Goal: Transaction & Acquisition: Obtain resource

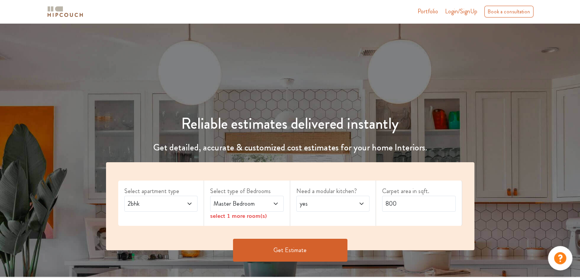
click at [174, 207] on span "2bhk" at bounding box center [151, 203] width 50 height 9
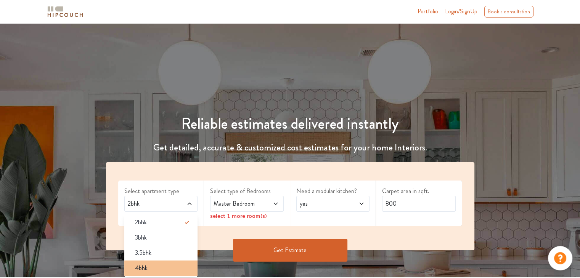
click at [147, 270] on span "4bhk" at bounding box center [141, 268] width 13 height 9
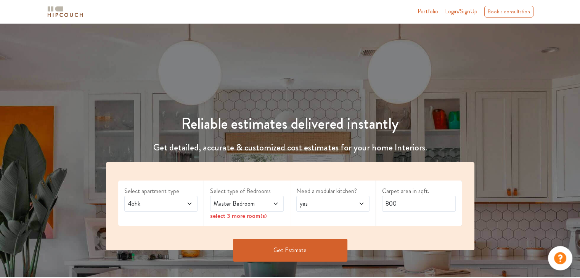
click at [274, 205] on icon at bounding box center [275, 204] width 6 height 6
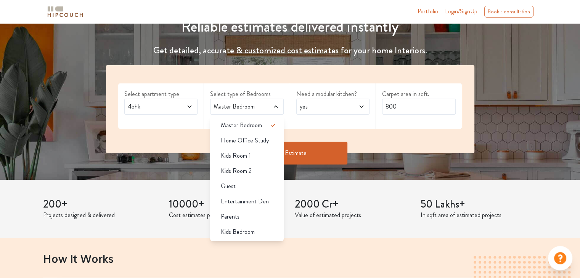
scroll to position [114, 0]
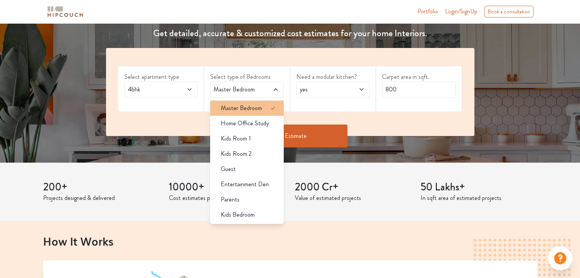
click at [248, 109] on span "Master Bedroom" at bounding box center [241, 108] width 41 height 9
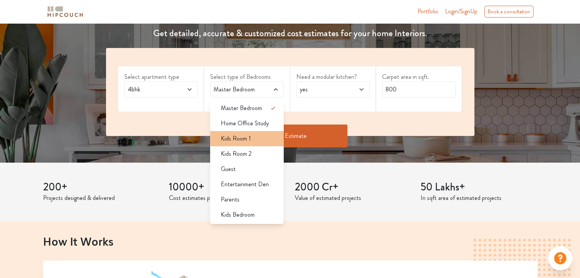
click at [235, 139] on span "Kids Room 1" at bounding box center [236, 138] width 30 height 9
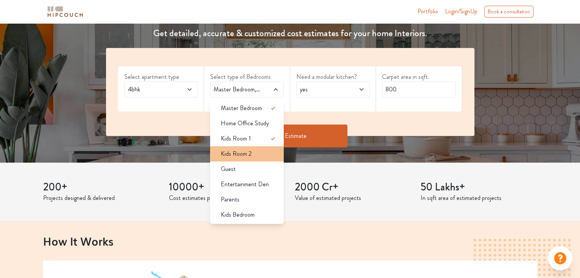
click at [239, 151] on span "Kids Room 2" at bounding box center [236, 153] width 31 height 9
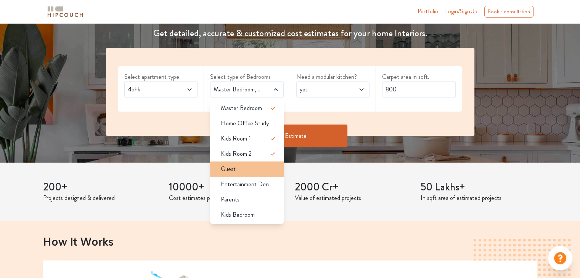
click at [228, 168] on span "Guest" at bounding box center [228, 169] width 15 height 9
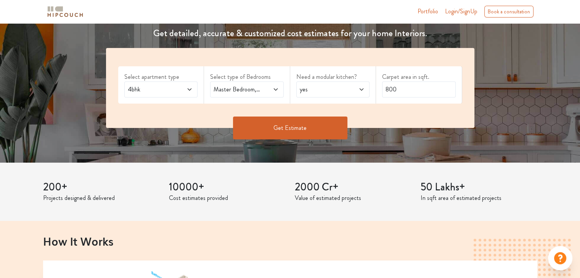
click at [264, 93] on span at bounding box center [270, 89] width 17 height 9
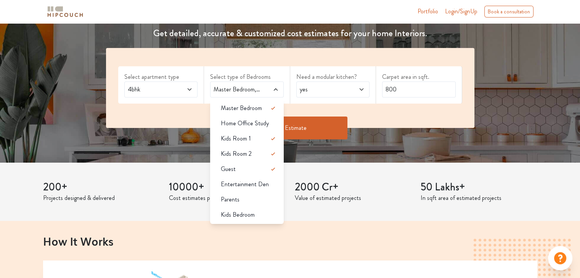
click at [327, 93] on span "yes" at bounding box center [323, 89] width 50 height 9
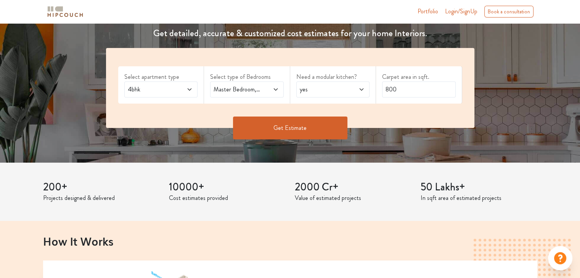
click at [326, 91] on span "yes" at bounding box center [323, 89] width 50 height 9
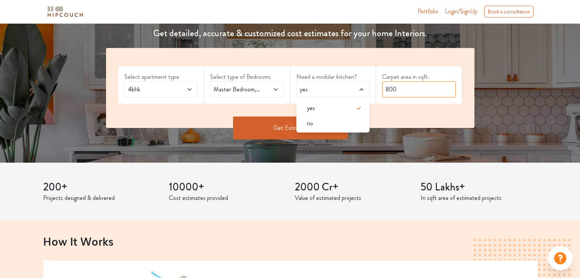
click at [403, 89] on input "800" at bounding box center [419, 90] width 74 height 16
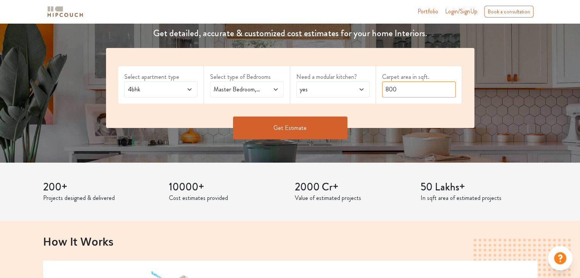
drag, startPoint x: 411, startPoint y: 85, endPoint x: 371, endPoint y: 88, distance: 39.7
click at [371, 88] on div "Select apartment type 4bhk Select type of Bedrooms Master Bedroom,Kids Room 1,K…" at bounding box center [290, 88] width 368 height 80
type input "2000"
click at [270, 130] on button "Get Estimate" at bounding box center [290, 128] width 114 height 23
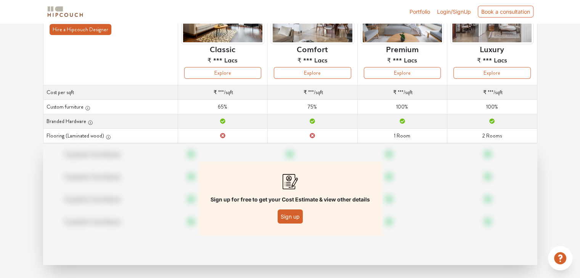
scroll to position [96, 0]
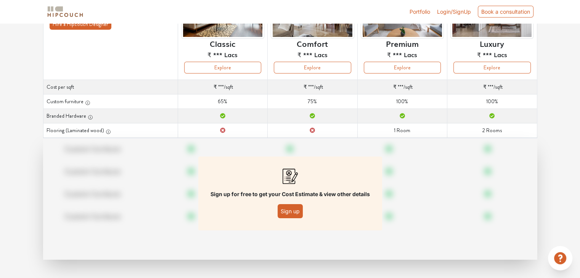
click at [291, 211] on button "Sign up" at bounding box center [289, 211] width 25 height 14
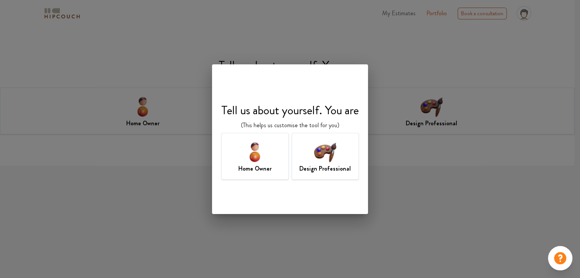
click at [260, 155] on img at bounding box center [254, 151] width 25 height 25
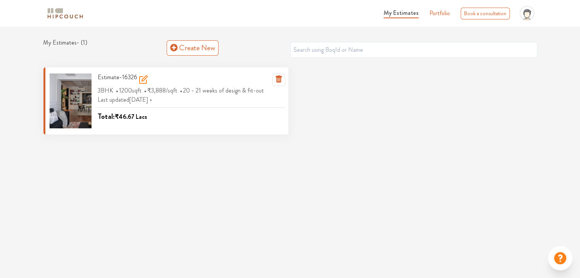
click at [192, 93] on span "20 - 21 weeks of design & fit-out" at bounding box center [224, 90] width 83 height 13
click at [143, 76] on icon at bounding box center [144, 78] width 5 height 5
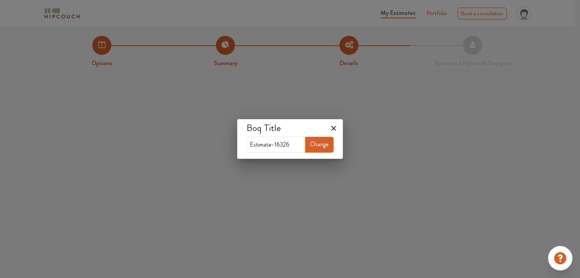
click at [336, 129] on icon at bounding box center [333, 128] width 12 height 12
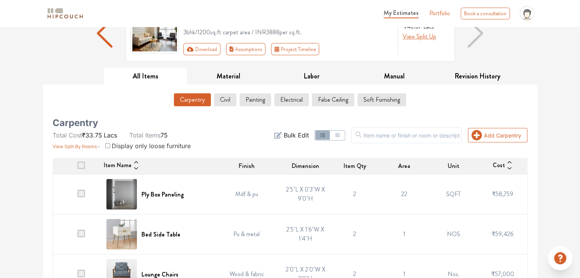
scroll to position [76, 0]
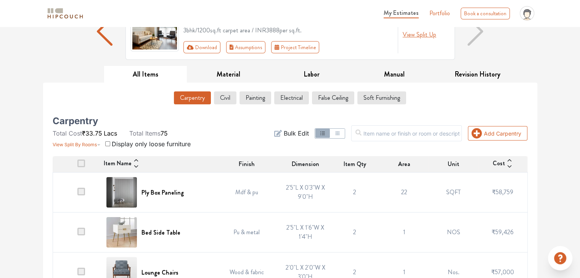
click at [82, 167] on th at bounding box center [77, 164] width 49 height 16
click at [83, 162] on span at bounding box center [81, 164] width 8 height 8
click at [77, 166] on input "checkbox" at bounding box center [77, 166] width 0 height 0
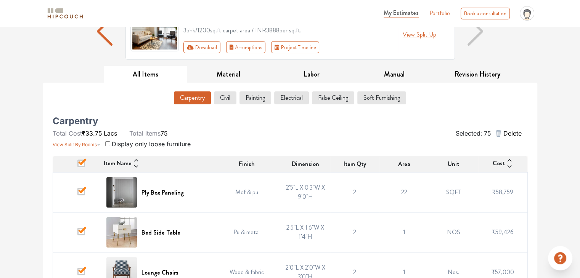
click at [81, 164] on span at bounding box center [81, 164] width 8 height 8
click at [77, 166] on input "checkbox" at bounding box center [77, 166] width 0 height 0
click at [81, 164] on span at bounding box center [81, 164] width 8 height 8
click at [77, 166] on input "checkbox" at bounding box center [77, 166] width 0 height 0
click at [81, 164] on span at bounding box center [81, 164] width 8 height 8
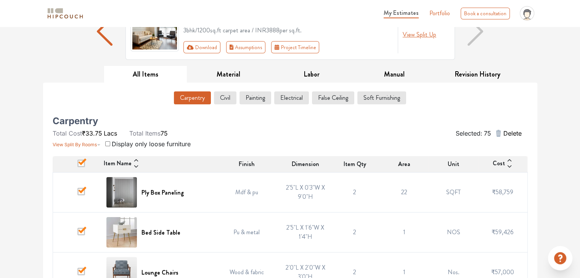
click at [77, 166] on input "checkbox" at bounding box center [77, 166] width 0 height 0
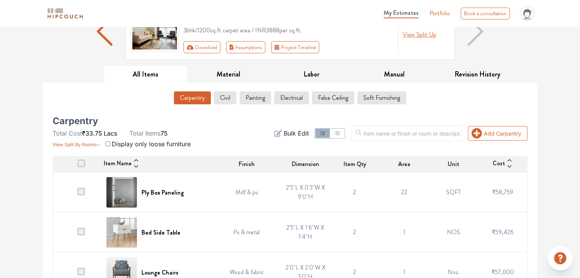
click at [81, 164] on span at bounding box center [81, 164] width 8 height 8
click at [77, 166] on input "checkbox" at bounding box center [77, 166] width 0 height 0
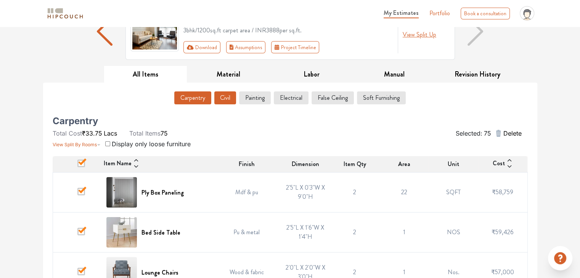
click at [224, 94] on button "Civil" at bounding box center [225, 97] width 22 height 13
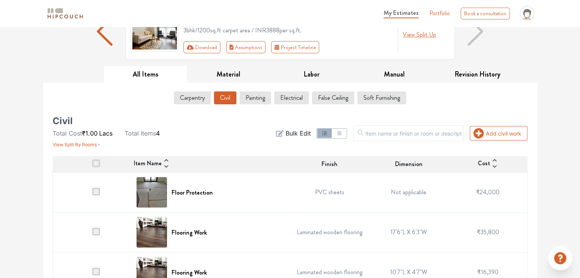
click at [93, 163] on span at bounding box center [96, 164] width 8 height 8
click at [92, 166] on input "checkbox" at bounding box center [92, 166] width 0 height 0
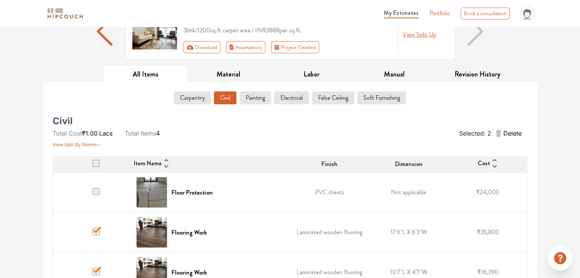
click at [96, 167] on span at bounding box center [96, 164] width 8 height 8
click at [92, 166] on input "checkbox" at bounding box center [92, 166] width 0 height 0
click at [97, 162] on span at bounding box center [96, 164] width 8 height 8
click at [92, 166] on input "checkbox" at bounding box center [92, 166] width 0 height 0
click at [93, 190] on span at bounding box center [96, 192] width 8 height 8
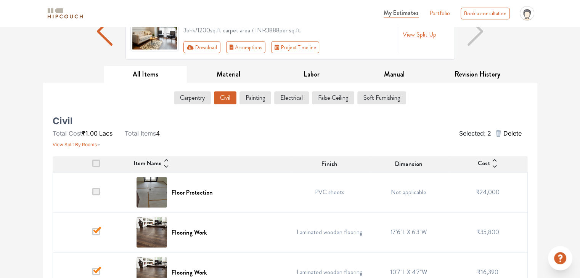
click at [92, 194] on input "checkbox" at bounding box center [92, 194] width 0 height 0
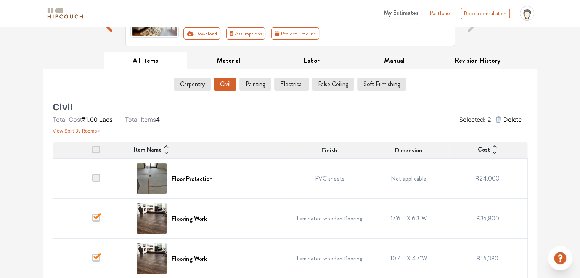
scroll to position [136, 0]
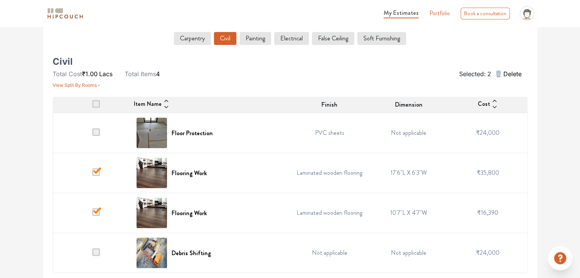
click at [98, 252] on span at bounding box center [96, 252] width 8 height 8
click at [92, 255] on input "checkbox" at bounding box center [92, 255] width 0 height 0
click at [92, 248] on span at bounding box center [96, 252] width 8 height 8
click at [92, 255] on input "checkbox" at bounding box center [92, 255] width 0 height 0
click at [89, 250] on td at bounding box center [92, 253] width 79 height 40
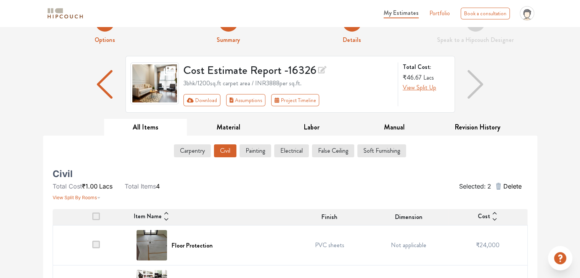
scroll to position [0, 0]
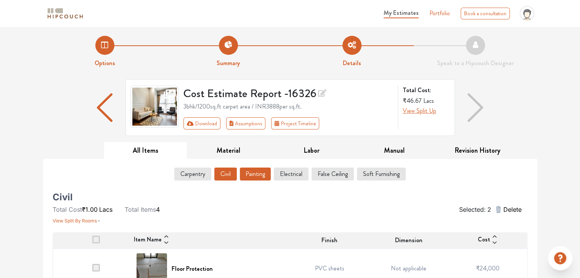
click at [261, 178] on button "Painting" at bounding box center [255, 174] width 31 height 13
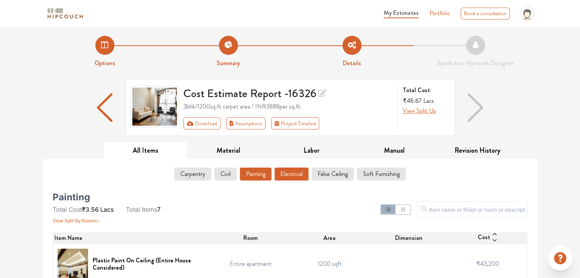
click at [292, 174] on button "Electrical" at bounding box center [291, 174] width 34 height 13
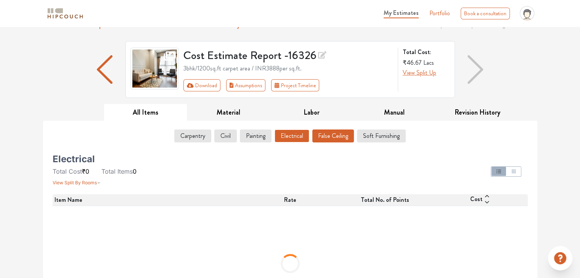
scroll to position [11, 0]
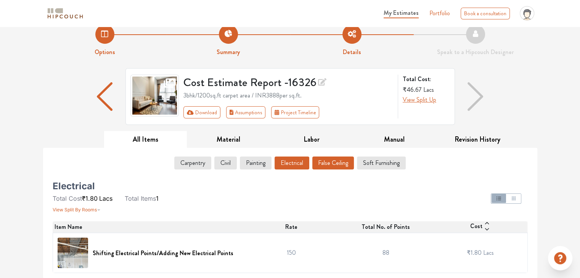
click at [331, 166] on button "False Ceiling" at bounding box center [333, 163] width 42 height 13
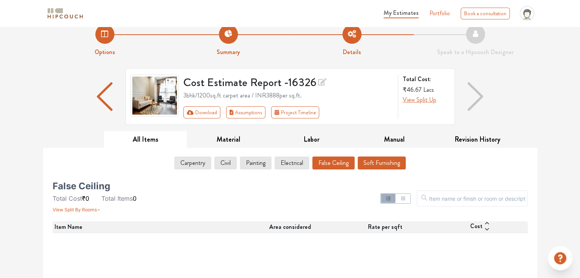
click at [390, 163] on button "Soft Furnishing" at bounding box center [381, 163] width 48 height 13
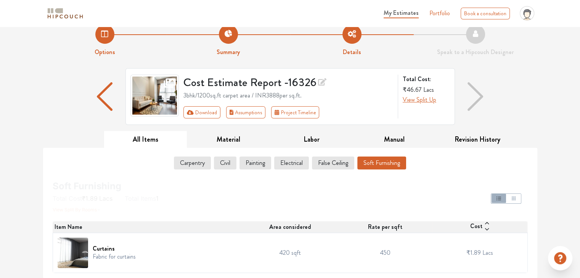
click at [477, 98] on img "button" at bounding box center [474, 96] width 15 height 29
click at [477, 101] on img "button" at bounding box center [474, 96] width 15 height 29
click at [538, 106] on div "Cost Estimate Report - 16326 3bhk / 1200 sq.ft carpet area / INR 3888 per sq.ft…" at bounding box center [289, 99] width 503 height 63
drag, startPoint x: 573, startPoint y: 130, endPoint x: 546, endPoint y: 68, distance: 67.7
click at [546, 68] on div "Options Summary Details Speak to a Hipcouch Designer Cost Estimate Report - 163…" at bounding box center [290, 147] width 580 height 263
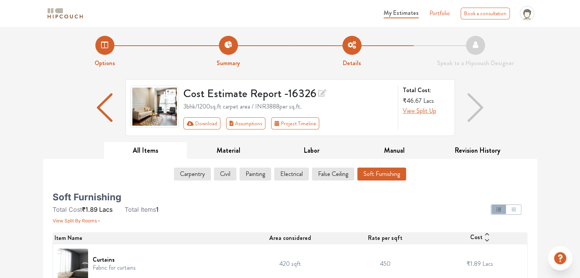
scroll to position [0, 0]
click at [204, 125] on button "Download" at bounding box center [201, 123] width 37 height 12
click at [244, 123] on button "Assumptions" at bounding box center [246, 123] width 40 height 12
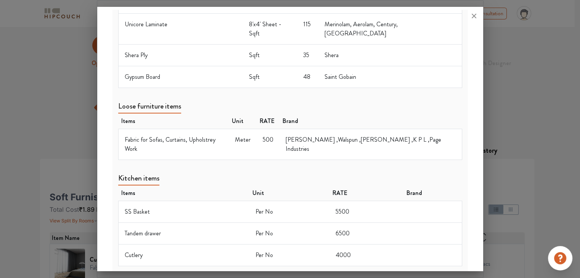
scroll to position [562, 0]
click at [472, 19] on icon at bounding box center [474, 16] width 12 height 12
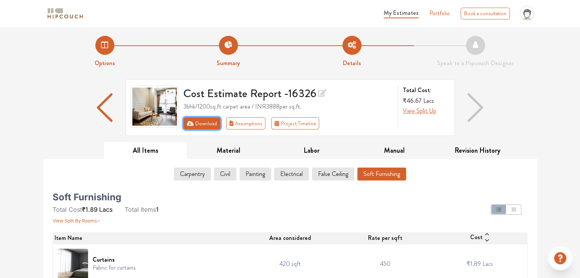
click at [199, 124] on button "Download" at bounding box center [201, 123] width 37 height 12
click at [293, 127] on button "Project Timeline" at bounding box center [295, 123] width 48 height 12
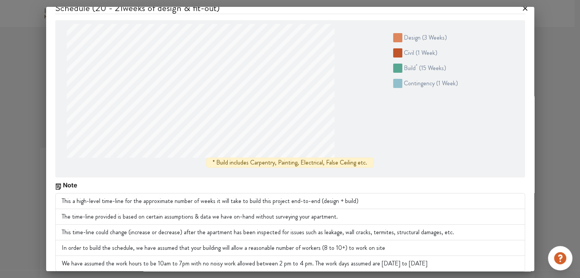
scroll to position [0, 0]
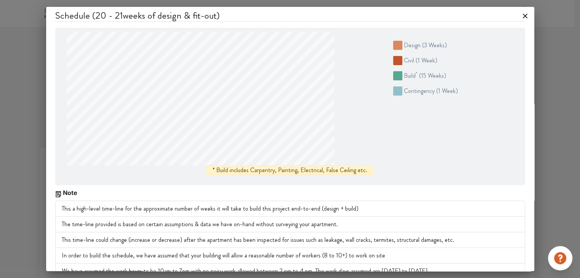
click at [519, 13] on icon at bounding box center [525, 16] width 12 height 12
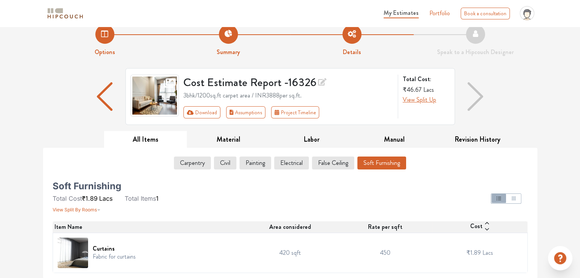
click at [375, 8] on div "My Estimates Portfolio Book a consultation profile pic Logout" at bounding box center [313, 13] width 447 height 21
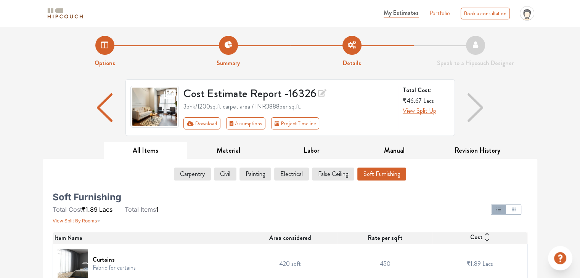
click at [105, 48] on li "Options" at bounding box center [104, 52] width 123 height 32
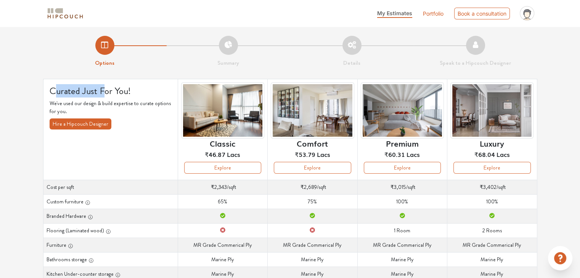
drag, startPoint x: 55, startPoint y: 93, endPoint x: 103, endPoint y: 95, distance: 47.7
click at [102, 94] on h4 "Curated Just For You!" at bounding box center [111, 90] width 122 height 11
click at [116, 110] on p "We've used our design & build expertise to curate options for you." at bounding box center [111, 107] width 122 height 16
drag, startPoint x: 205, startPoint y: 156, endPoint x: 239, endPoint y: 156, distance: 34.7
click at [239, 156] on span "₹46.87 Lacs" at bounding box center [222, 155] width 35 height 9
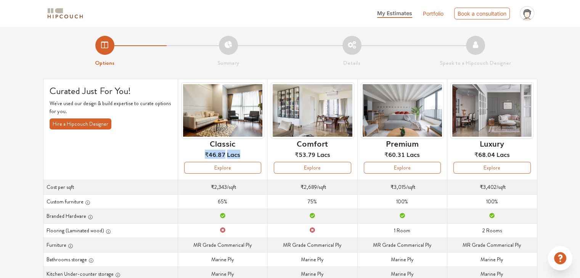
click at [243, 155] on div "Classic ₹46.87 Lacs" at bounding box center [222, 122] width 83 height 80
click at [232, 49] on li "Summary" at bounding box center [228, 52] width 123 height 32
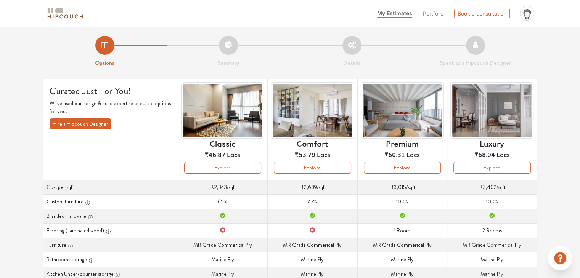
click at [282, 36] on li "Summary" at bounding box center [228, 52] width 123 height 32
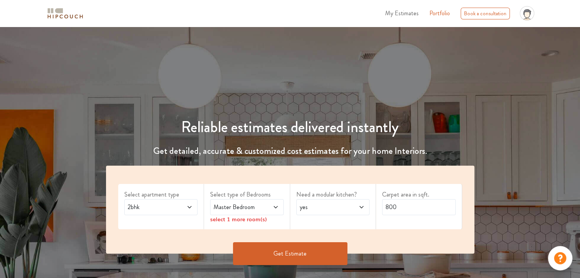
click at [173, 205] on span "2bhk" at bounding box center [151, 207] width 50 height 9
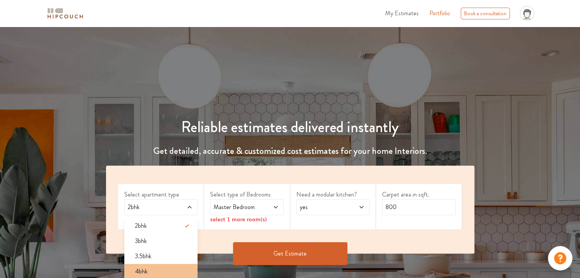
click at [143, 271] on span "4bhk" at bounding box center [141, 271] width 13 height 9
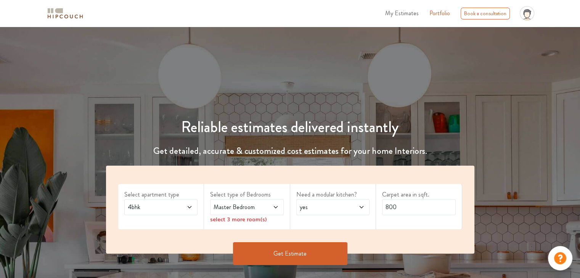
click at [263, 209] on span at bounding box center [270, 207] width 17 height 9
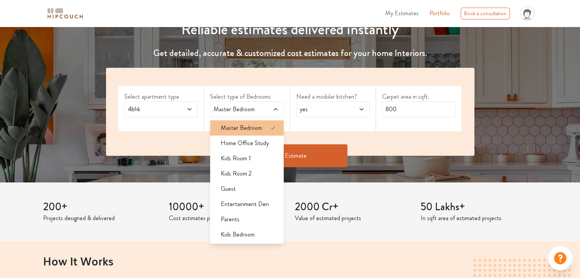
scroll to position [76, 0]
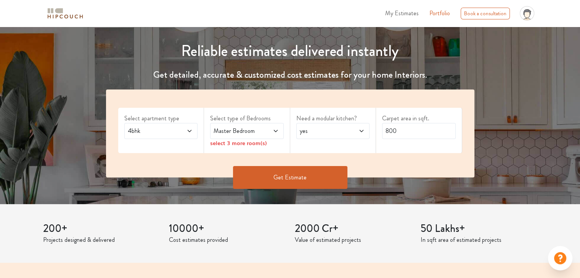
click at [162, 130] on span "4bhk" at bounding box center [151, 130] width 50 height 9
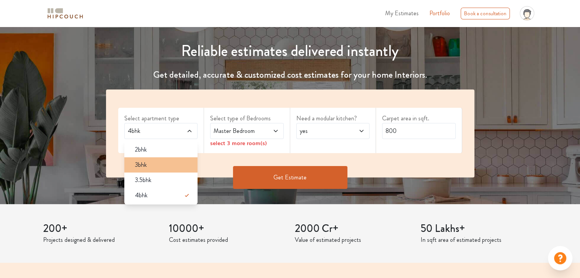
click at [141, 166] on span "3bhk" at bounding box center [141, 164] width 12 height 9
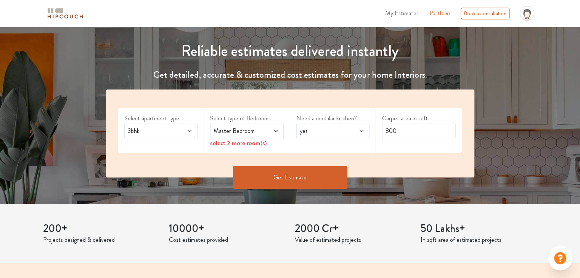
click at [263, 131] on span at bounding box center [270, 130] width 17 height 9
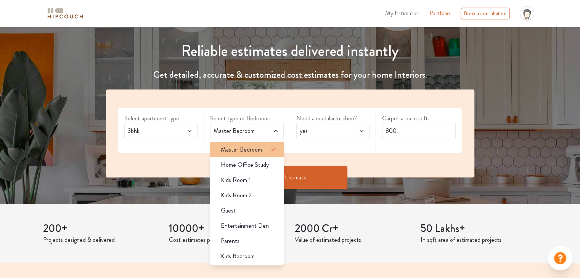
click at [257, 146] on span "Master Bedroom" at bounding box center [241, 149] width 41 height 9
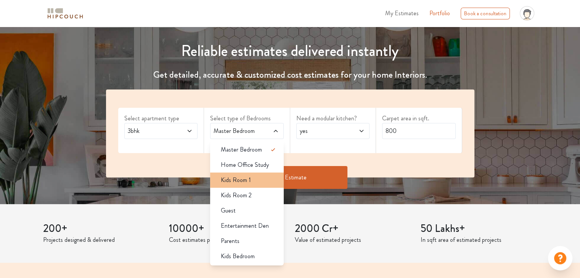
click at [239, 182] on span "Kids Room 1" at bounding box center [236, 180] width 30 height 9
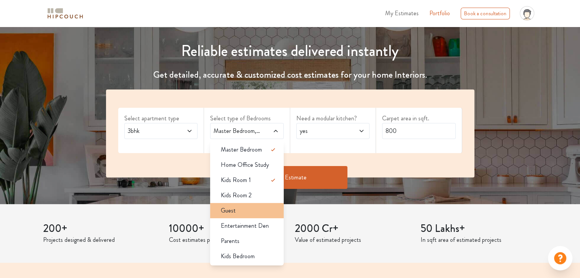
click at [232, 212] on span "Guest" at bounding box center [228, 210] width 15 height 9
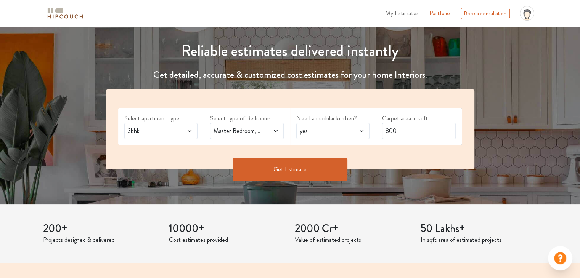
click at [339, 135] on span "yes" at bounding box center [323, 130] width 50 height 9
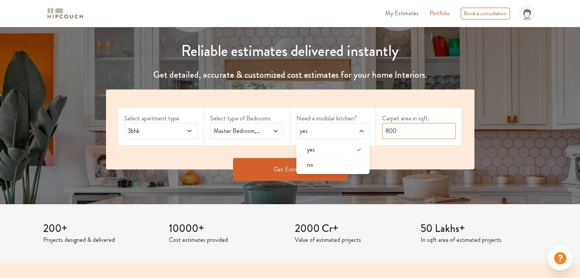
click at [406, 128] on input "800" at bounding box center [419, 131] width 74 height 16
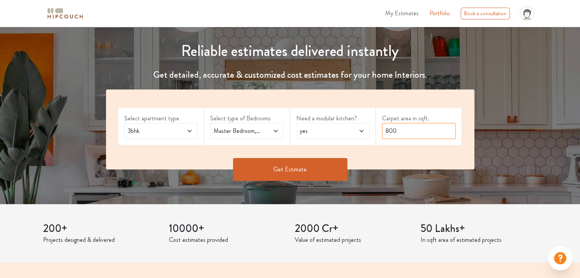
drag, startPoint x: 405, startPoint y: 130, endPoint x: 379, endPoint y: 131, distance: 25.9
click at [379, 131] on div "Carpet area in sqft. 800" at bounding box center [419, 126] width 86 height 37
type input "1000"
click at [290, 172] on button "Get Estimate" at bounding box center [290, 169] width 114 height 23
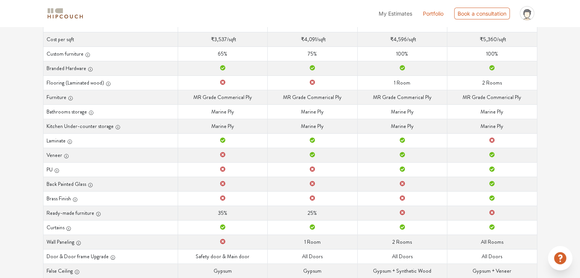
scroll to position [165, 0]
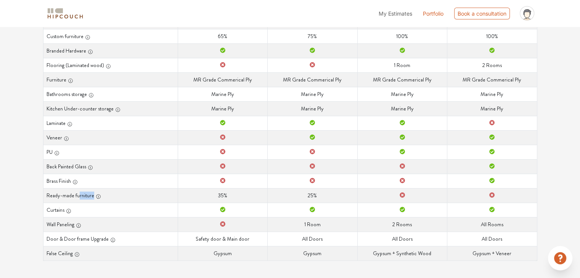
drag, startPoint x: 78, startPoint y: 195, endPoint x: 107, endPoint y: 194, distance: 29.0
click at [107, 194] on th "Ready-made furniture" at bounding box center [110, 195] width 135 height 14
click at [113, 195] on th "Ready-made furniture" at bounding box center [110, 195] width 135 height 14
drag, startPoint x: 217, startPoint y: 192, endPoint x: 236, endPoint y: 192, distance: 19.4
click at [236, 192] on td "Ready-made furniture 35%" at bounding box center [223, 195] width 90 height 14
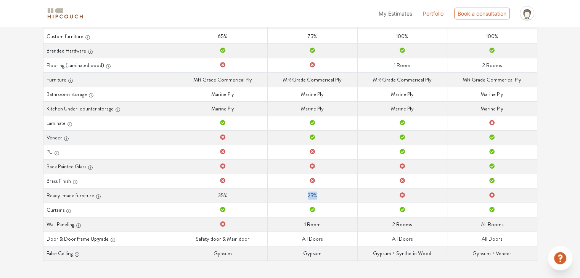
drag, startPoint x: 299, startPoint y: 195, endPoint x: 327, endPoint y: 196, distance: 28.6
click at [327, 196] on td "Ready-made furniture 25%" at bounding box center [312, 195] width 90 height 14
drag, startPoint x: 409, startPoint y: 193, endPoint x: 416, endPoint y: 192, distance: 6.9
click at [416, 192] on td "Ready-made furniture" at bounding box center [402, 195] width 90 height 14
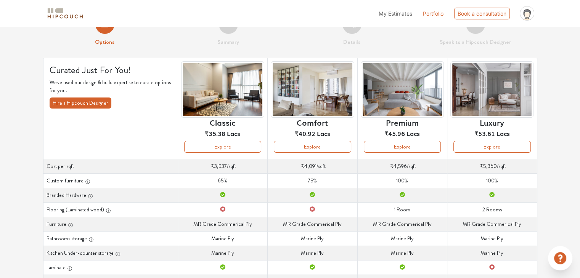
scroll to position [38, 0]
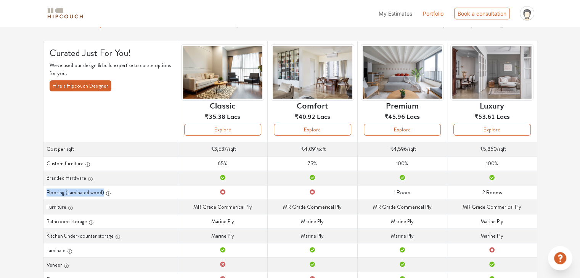
drag, startPoint x: 45, startPoint y: 191, endPoint x: 119, endPoint y: 192, distance: 74.3
click at [119, 192] on th "Flooring (Laminated wood)" at bounding box center [110, 192] width 135 height 14
drag, startPoint x: 125, startPoint y: 192, endPoint x: 200, endPoint y: 194, distance: 75.1
click at [126, 192] on th "Flooring (Laminated wood)" at bounding box center [110, 192] width 135 height 14
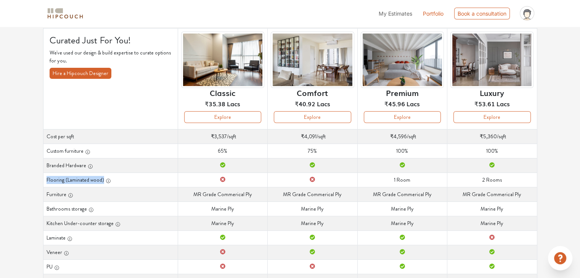
scroll to position [0, 0]
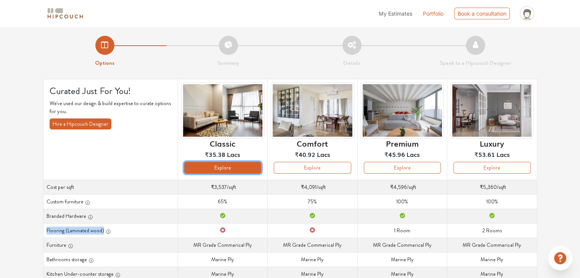
click at [214, 170] on button "Explore" at bounding box center [222, 168] width 77 height 12
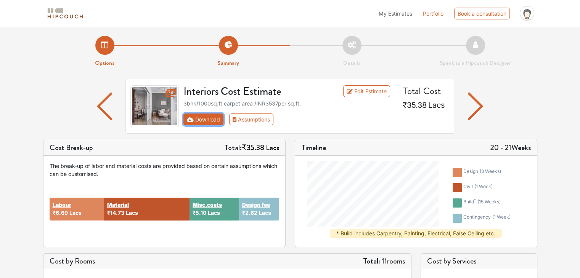
click at [209, 119] on button "Download" at bounding box center [203, 120] width 40 height 12
click at [206, 123] on button "Download" at bounding box center [203, 120] width 40 height 12
click at [194, 119] on button "Download" at bounding box center [203, 120] width 40 height 12
click at [187, 119] on icon "First group" at bounding box center [190, 119] width 7 height 5
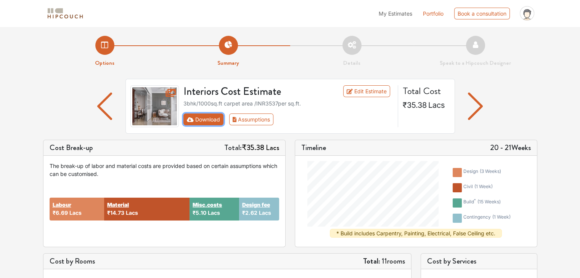
click at [187, 119] on icon "First group" at bounding box center [190, 119] width 7 height 5
click at [360, 89] on link "Edit Estimate" at bounding box center [366, 91] width 47 height 12
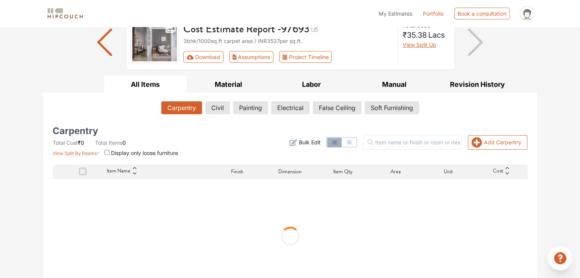
scroll to position [76, 0]
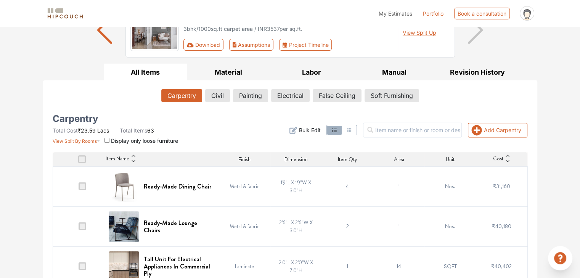
click at [107, 139] on input "checkbox" at bounding box center [106, 140] width 5 height 5
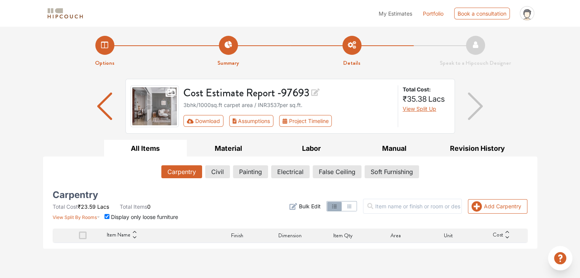
click at [106, 217] on input "checkbox" at bounding box center [106, 216] width 5 height 5
checkbox input "false"
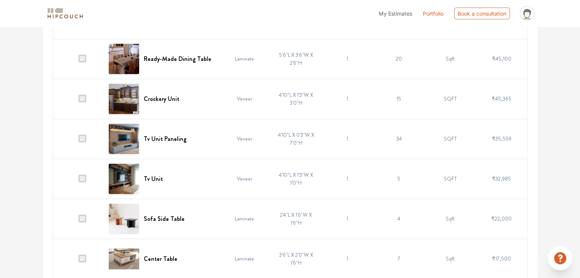
scroll to position [2477, 0]
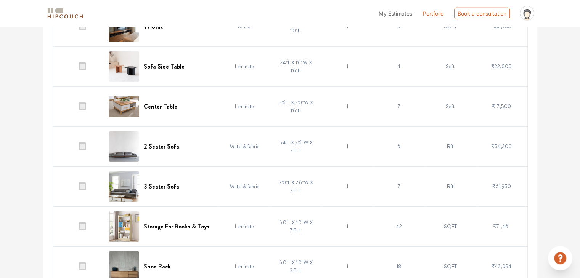
click at [434, 14] on link "Portfolio" at bounding box center [433, 14] width 21 height 8
